Goal: Task Accomplishment & Management: Use online tool/utility

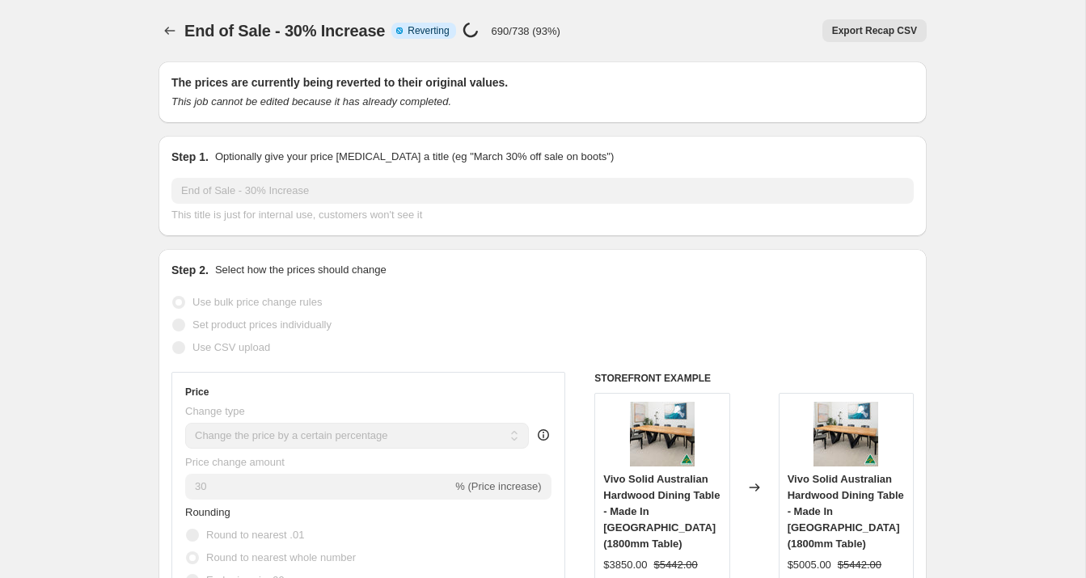
select select "percentage"
select select "no_change"
select select "product_status"
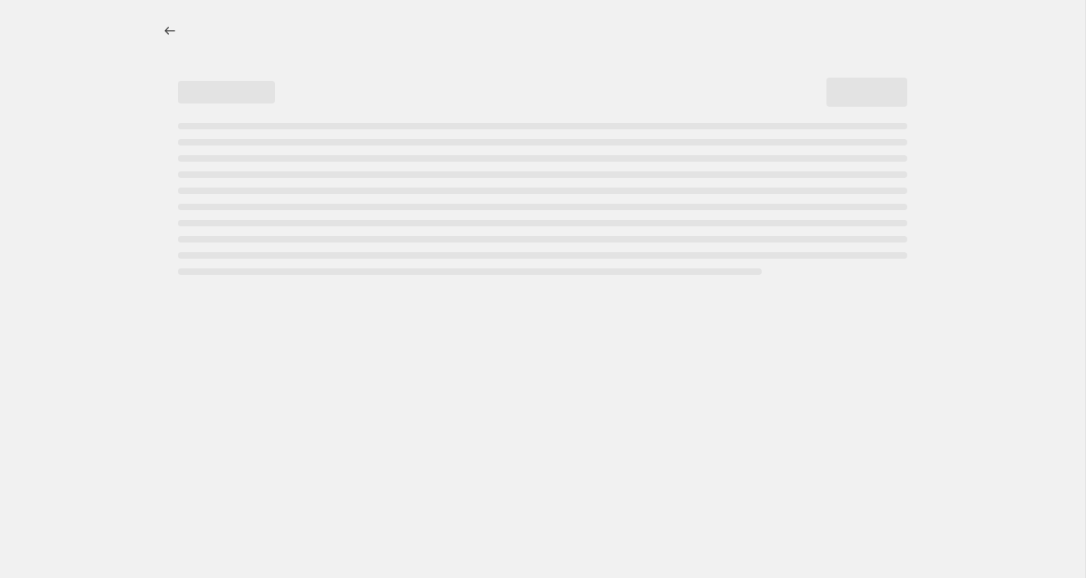
select select "percentage"
select select "no_change"
select select "product_status"
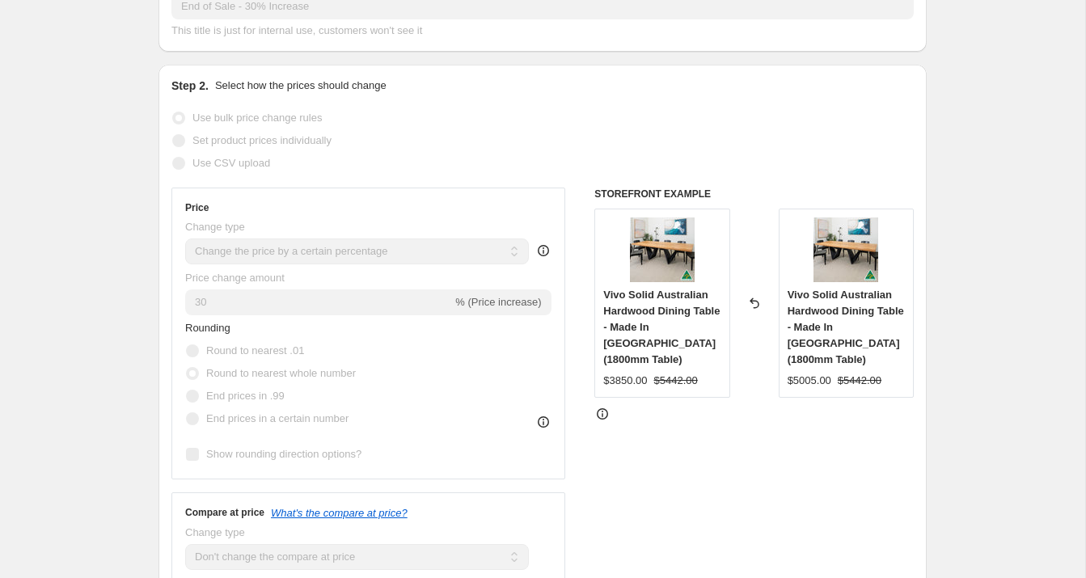
scroll to position [61, 0]
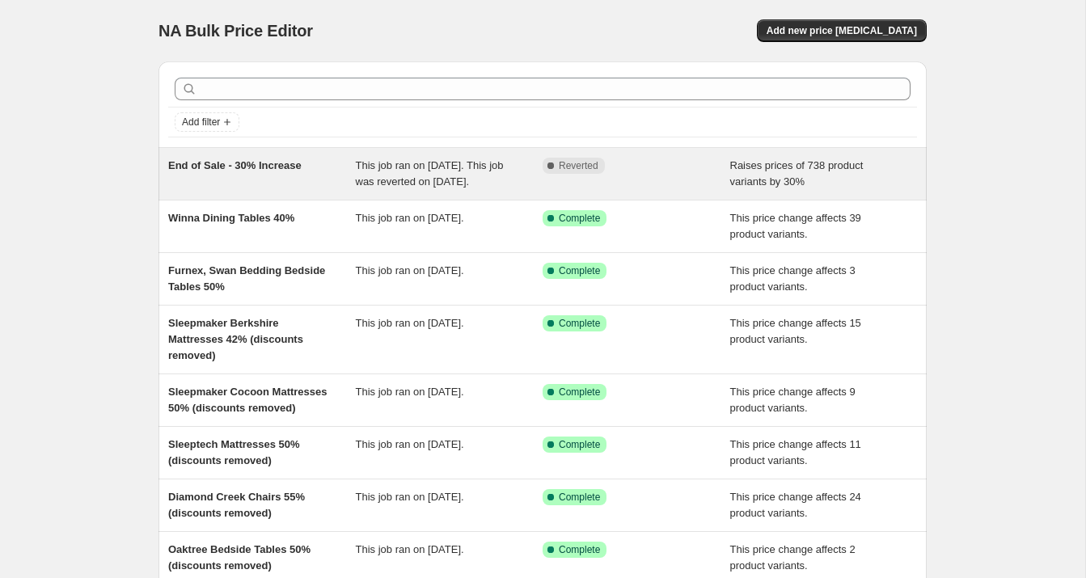
click at [422, 180] on span "This job ran on [DATE]. This job was reverted on [DATE]." at bounding box center [430, 173] width 148 height 28
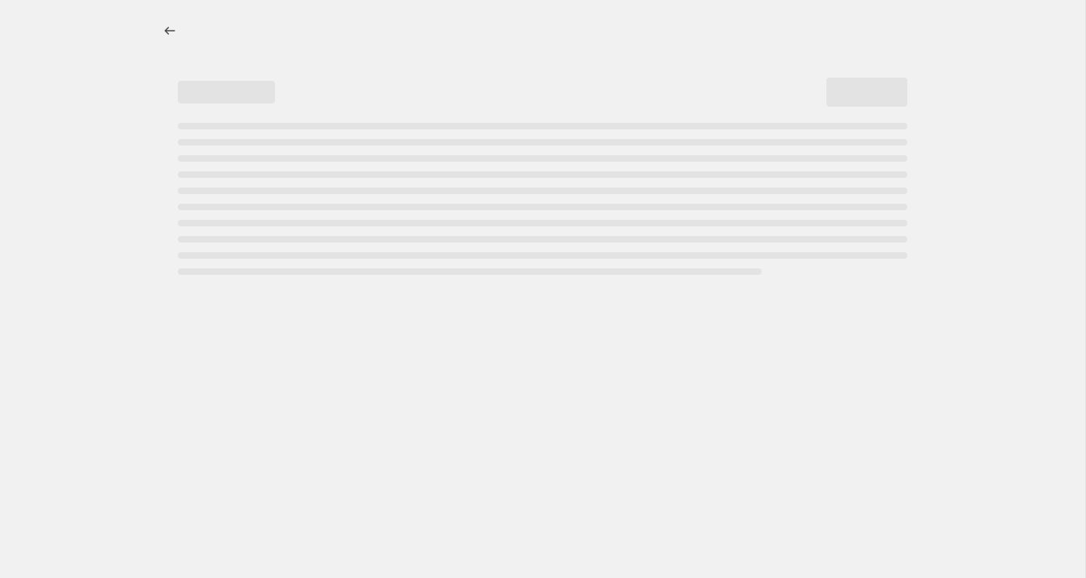
select select "percentage"
select select "no_change"
select select "product_status"
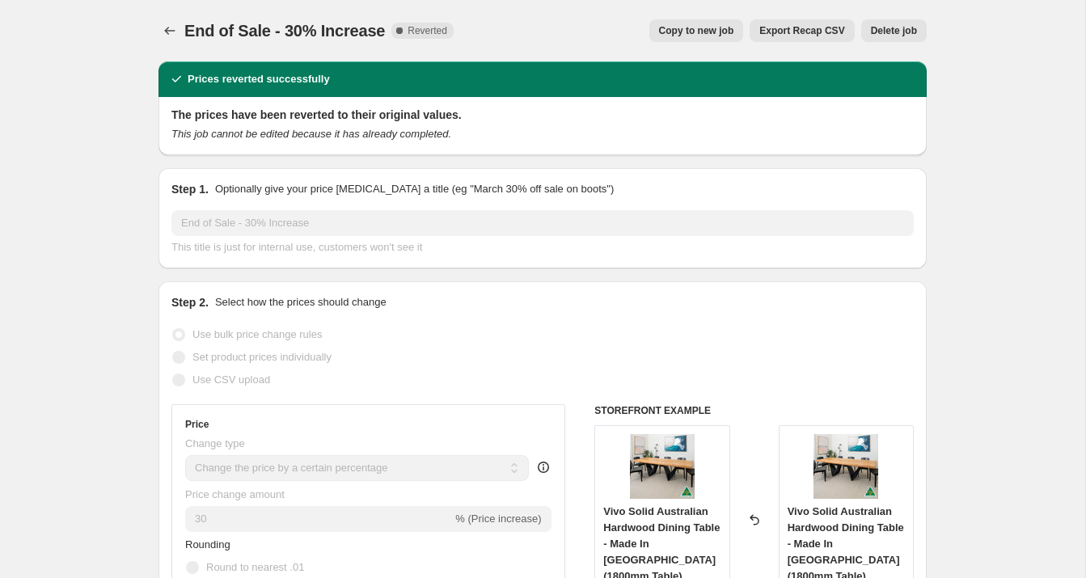
click at [690, 32] on span "Copy to new job" at bounding box center [696, 30] width 75 height 13
select select "percentage"
select select "no_change"
select select "product_status"
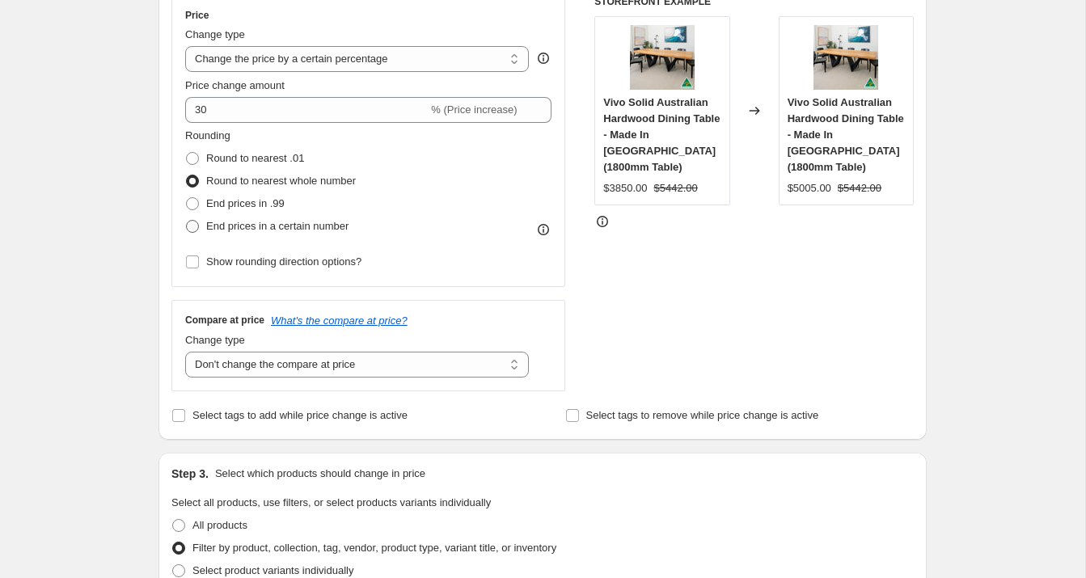
scroll to position [326, 0]
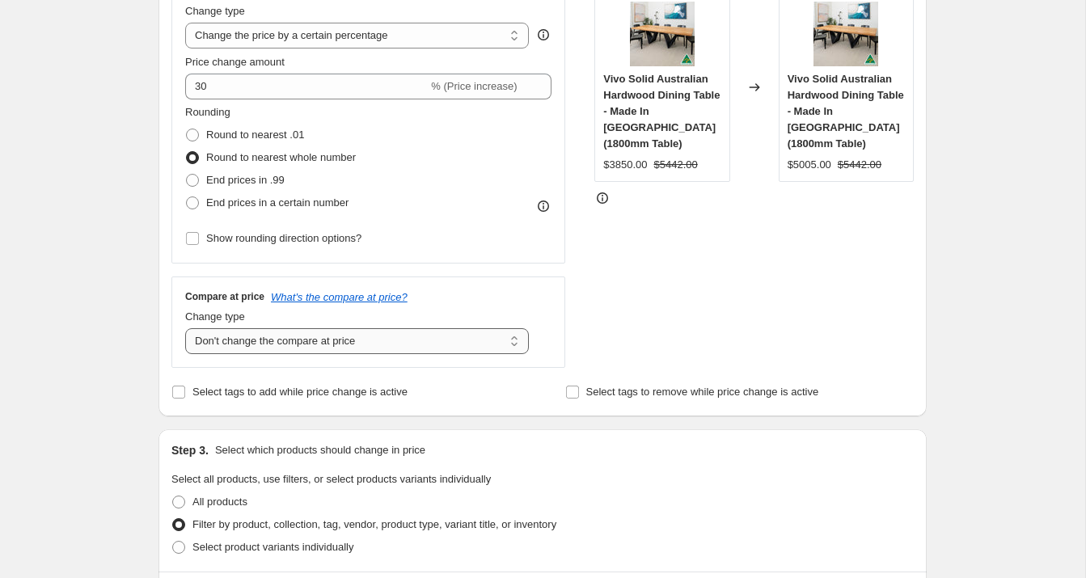
click at [317, 341] on select "Change the compare at price to the current price (sale) Change the compare at p…" at bounding box center [357, 341] width 344 height 26
select select "remove"
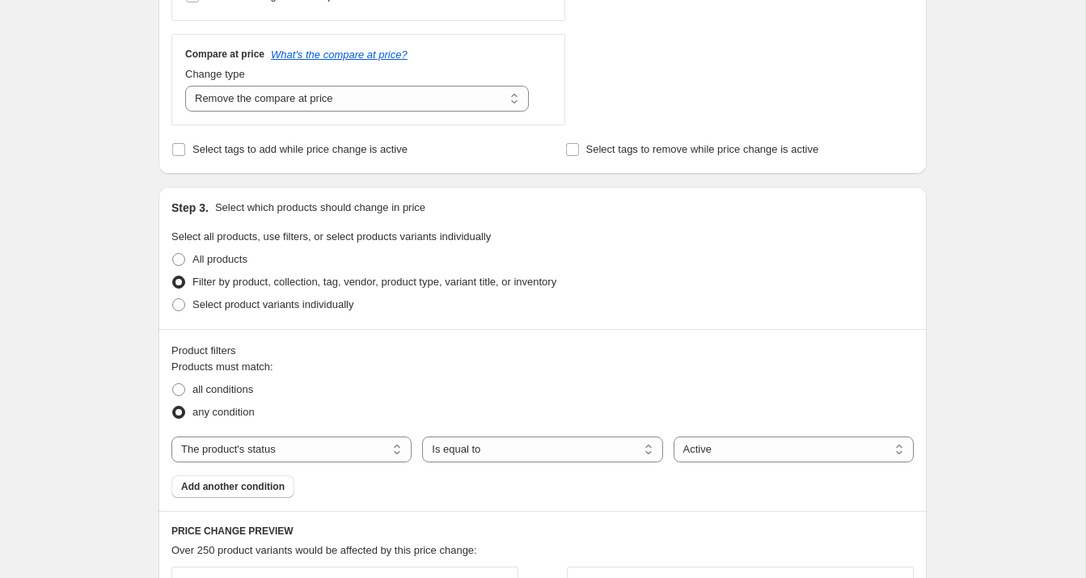
scroll to position [569, 0]
click at [180, 256] on span at bounding box center [178, 258] width 13 height 13
click at [173, 253] on input "All products" at bounding box center [172, 252] width 1 height 1
radio input "true"
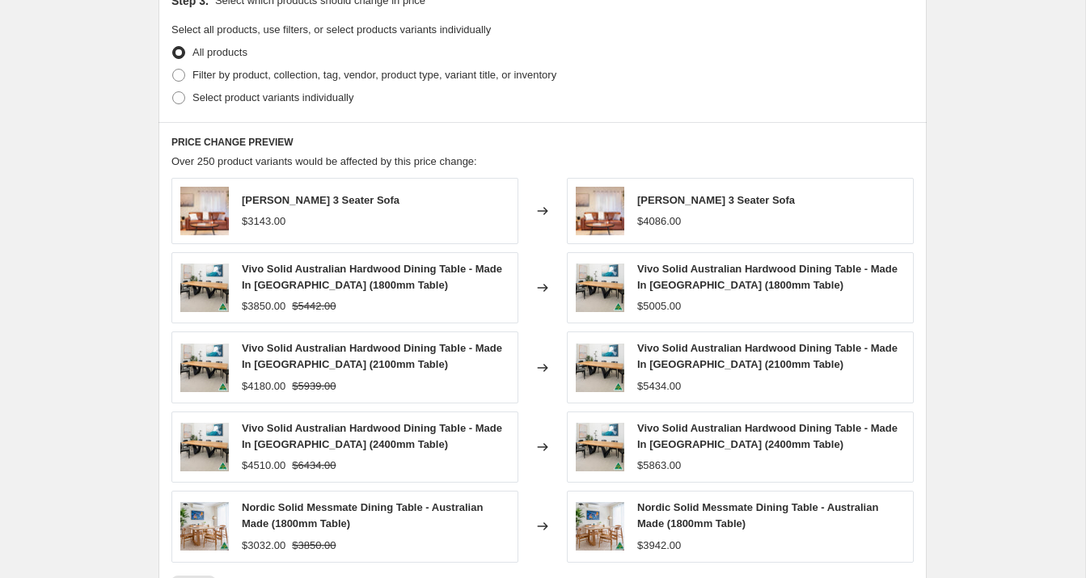
scroll to position [1059, 0]
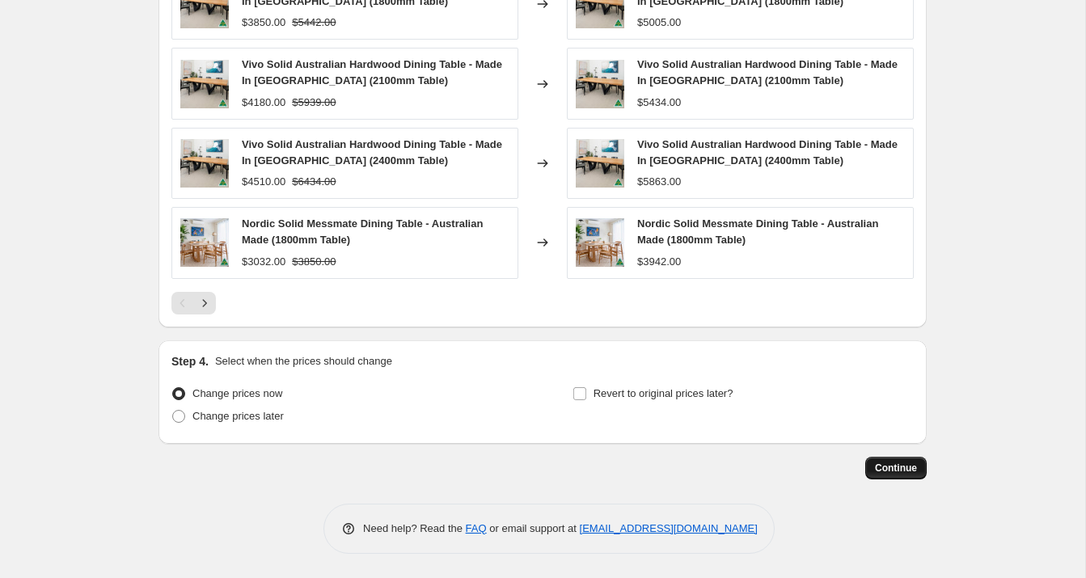
click at [892, 475] on button "Continue" at bounding box center [895, 468] width 61 height 23
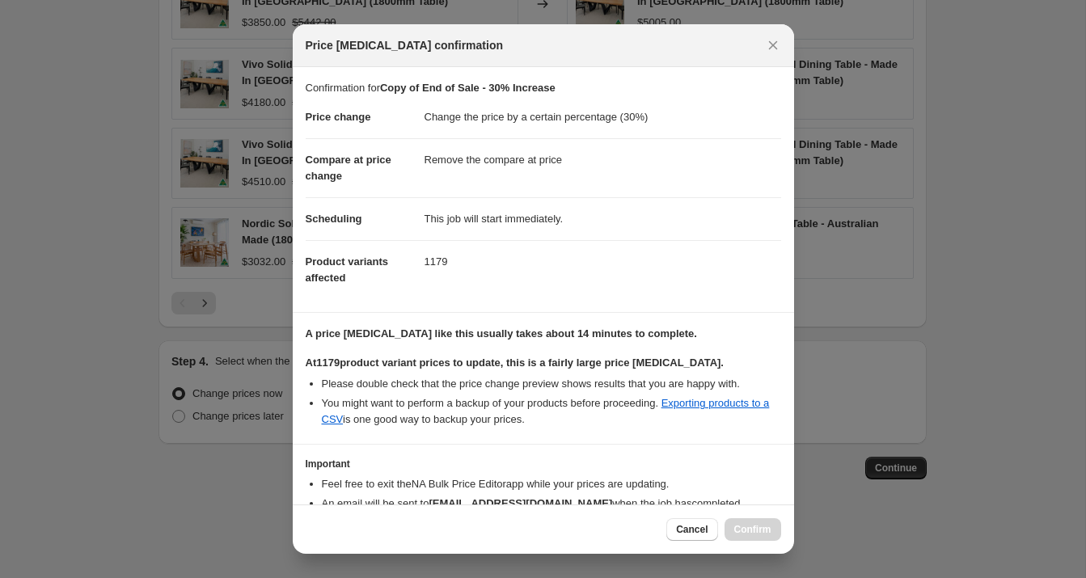
scroll to position [92, 0]
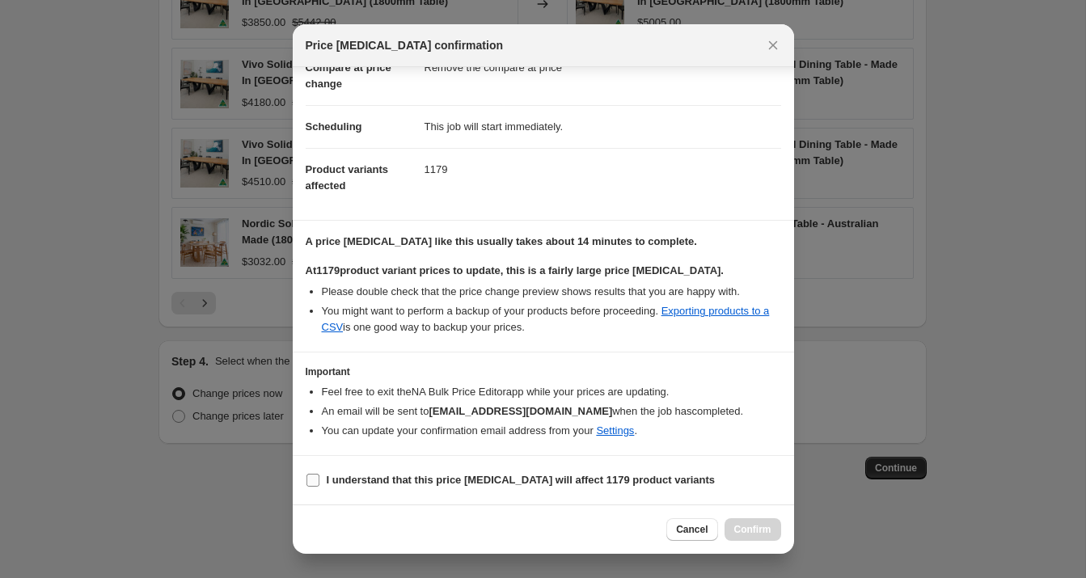
click at [315, 482] on input "I understand that this price [MEDICAL_DATA] will affect 1179 product variants" at bounding box center [312, 480] width 13 height 13
checkbox input "true"
click at [746, 530] on span "Confirm" at bounding box center [752, 529] width 37 height 13
